Goal: Information Seeking & Learning: Learn about a topic

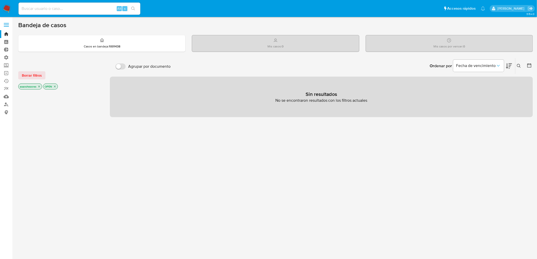
click at [40, 87] on icon "close-filter" at bounding box center [39, 86] width 3 height 3
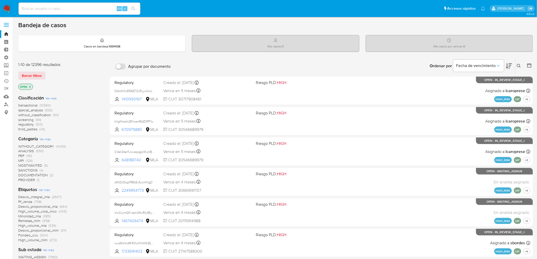
click at [32, 85] on p "OPEN" at bounding box center [26, 87] width 14 height 6
click at [31, 85] on icon "close-filter" at bounding box center [29, 86] width 3 height 3
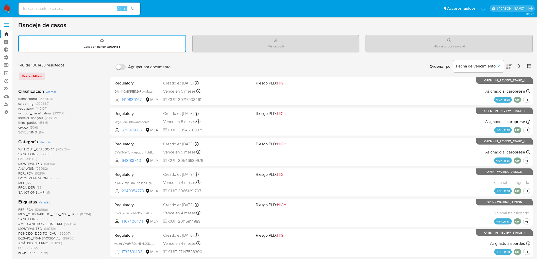
click at [41, 10] on input at bounding box center [80, 8] width 122 height 7
click at [41, 10] on input "alansc_92@" at bounding box center [80, 8] width 122 height 7
click at [58, 12] on div "alansc_92@ Alt s" at bounding box center [80, 9] width 122 height 12
click at [56, 7] on input "alansc_92@" at bounding box center [80, 8] width 122 height 7
type input "[EMAIL_ADDRESS][DOMAIN_NAME]"
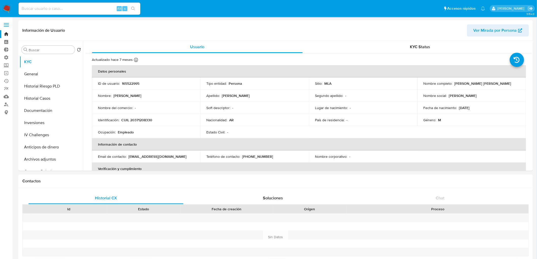
select select "10"
click at [45, 120] on button "Inversiones" at bounding box center [49, 123] width 59 height 12
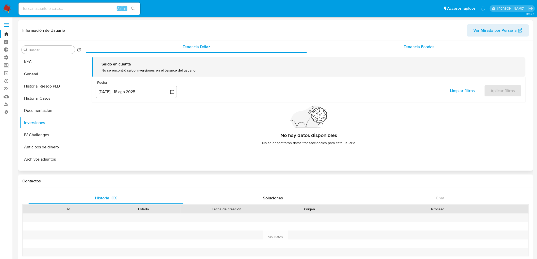
click at [423, 46] on span "Tenencia Fondos" at bounding box center [419, 47] width 31 height 6
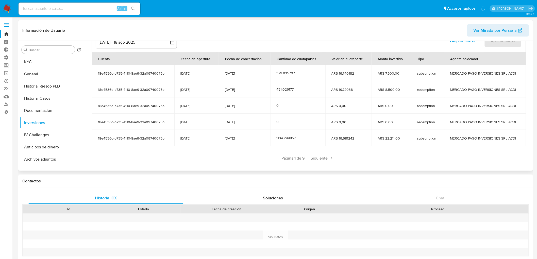
scroll to position [56, 0]
click at [316, 155] on span "Siguiente" at bounding box center [321, 158] width 27 height 8
click at [319, 158] on div "Anterior Página 2 de 9 Siguiente" at bounding box center [308, 158] width 433 height 8
click at [336, 157] on span "Siguiente" at bounding box center [336, 158] width 27 height 8
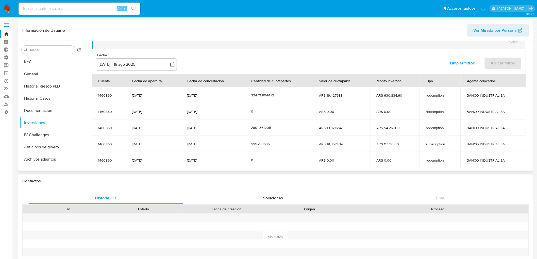
scroll to position [62, 0]
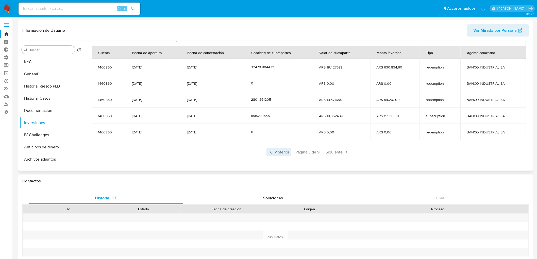
click at [283, 155] on span "Anterior" at bounding box center [278, 152] width 25 height 8
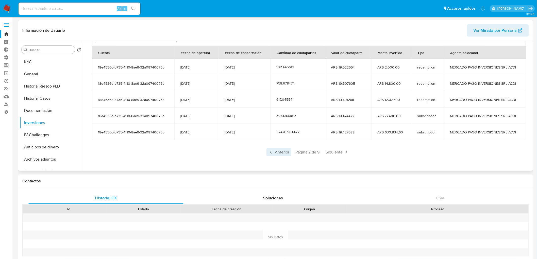
click at [281, 152] on span "Anterior" at bounding box center [278, 152] width 25 height 8
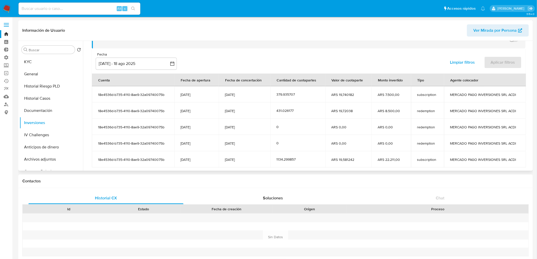
scroll to position [34, 0]
